Goal: Transaction & Acquisition: Subscribe to service/newsletter

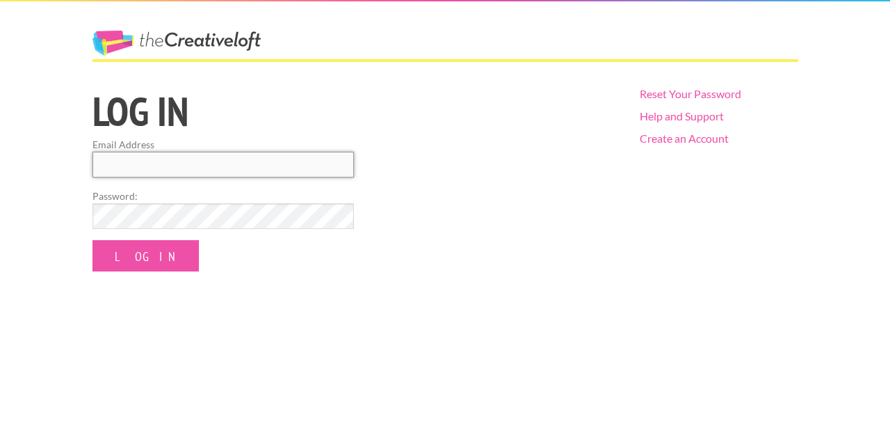
click at [238, 161] on input "Email Address" at bounding box center [224, 165] width 262 height 26
type input "kylerkarstens@gmail.com"
click at [93, 240] on input "Log In" at bounding box center [146, 255] width 106 height 31
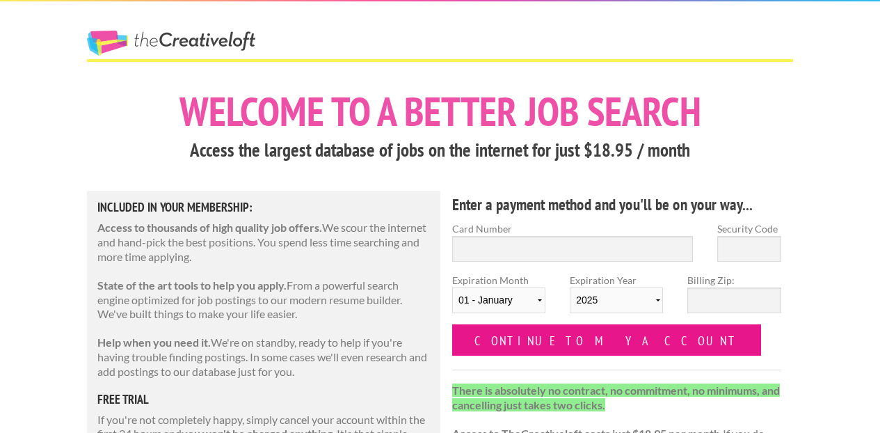
click at [515, 337] on input "Continue to my account" at bounding box center [606, 339] width 309 height 31
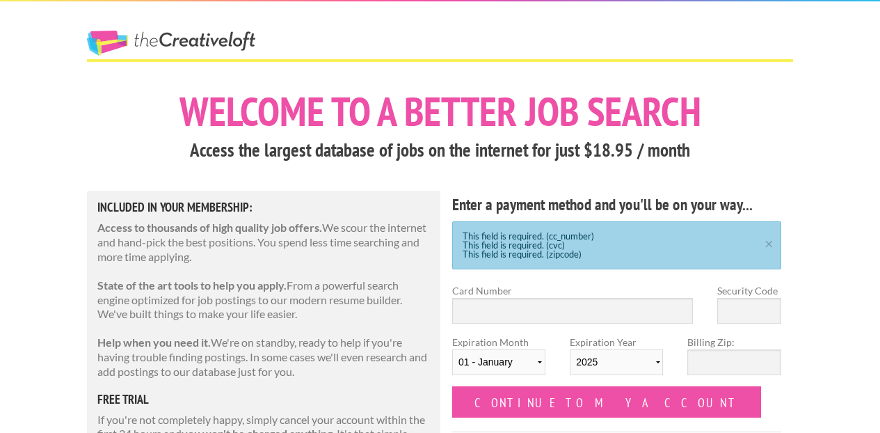
click at [652, 223] on div "This field is required. (cc_number) This field is required. (cvc) This field is…" at bounding box center [616, 245] width 329 height 48
click at [652, 197] on h4 "Enter a payment method and you'll be on your way..." at bounding box center [616, 204] width 329 height 22
drag, startPoint x: 102, startPoint y: 27, endPoint x: 107, endPoint y: 47, distance: 20.3
click at [105, 36] on div "The Creative Loft" at bounding box center [196, 30] width 243 height 58
click at [111, 45] on link "The Creative Loft" at bounding box center [171, 43] width 168 height 25
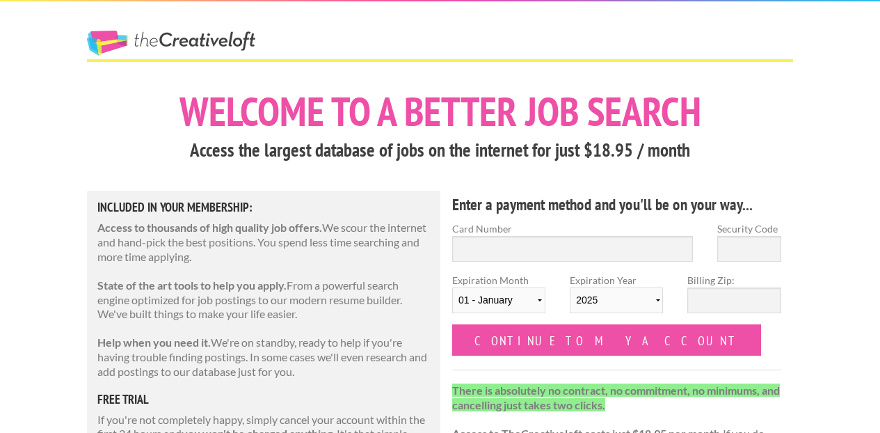
click at [108, 36] on link "The Creative Loft" at bounding box center [171, 43] width 168 height 25
click at [175, 28] on div "The Creative Loft" at bounding box center [196, 30] width 243 height 58
click at [293, 152] on h3 "Access the largest database of jobs on the internet for just $18.95 / month" at bounding box center [440, 150] width 706 height 26
click at [302, 113] on h1 "Welcome to a better job search" at bounding box center [440, 111] width 706 height 40
click at [92, 29] on div "The Creative Loft" at bounding box center [196, 30] width 243 height 58
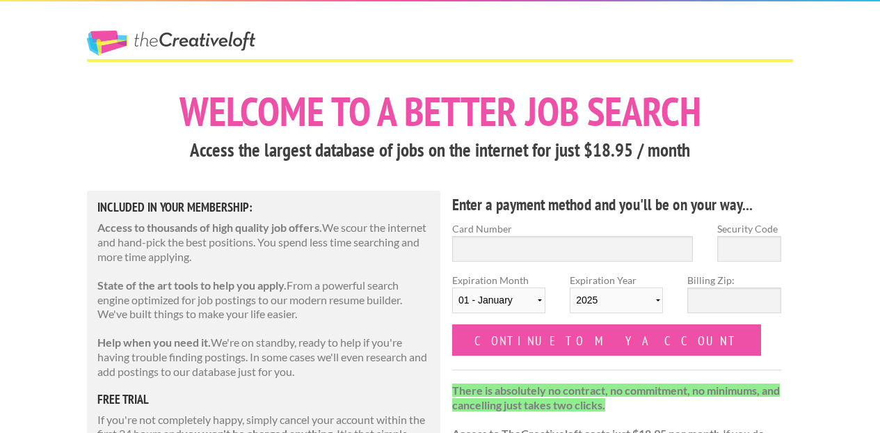
click at [168, 33] on link "The Creative Loft" at bounding box center [171, 43] width 168 height 25
click at [184, 44] on link "The Creative Loft" at bounding box center [171, 43] width 168 height 25
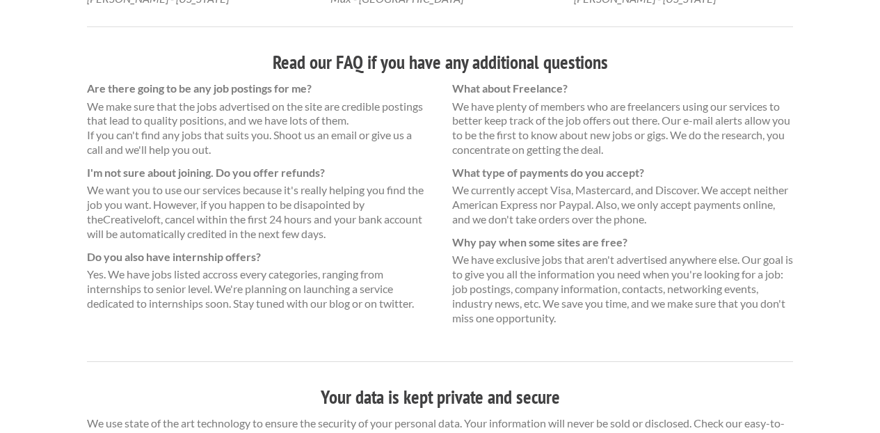
scroll to position [1017, 0]
